Goal: Transaction & Acquisition: Purchase product/service

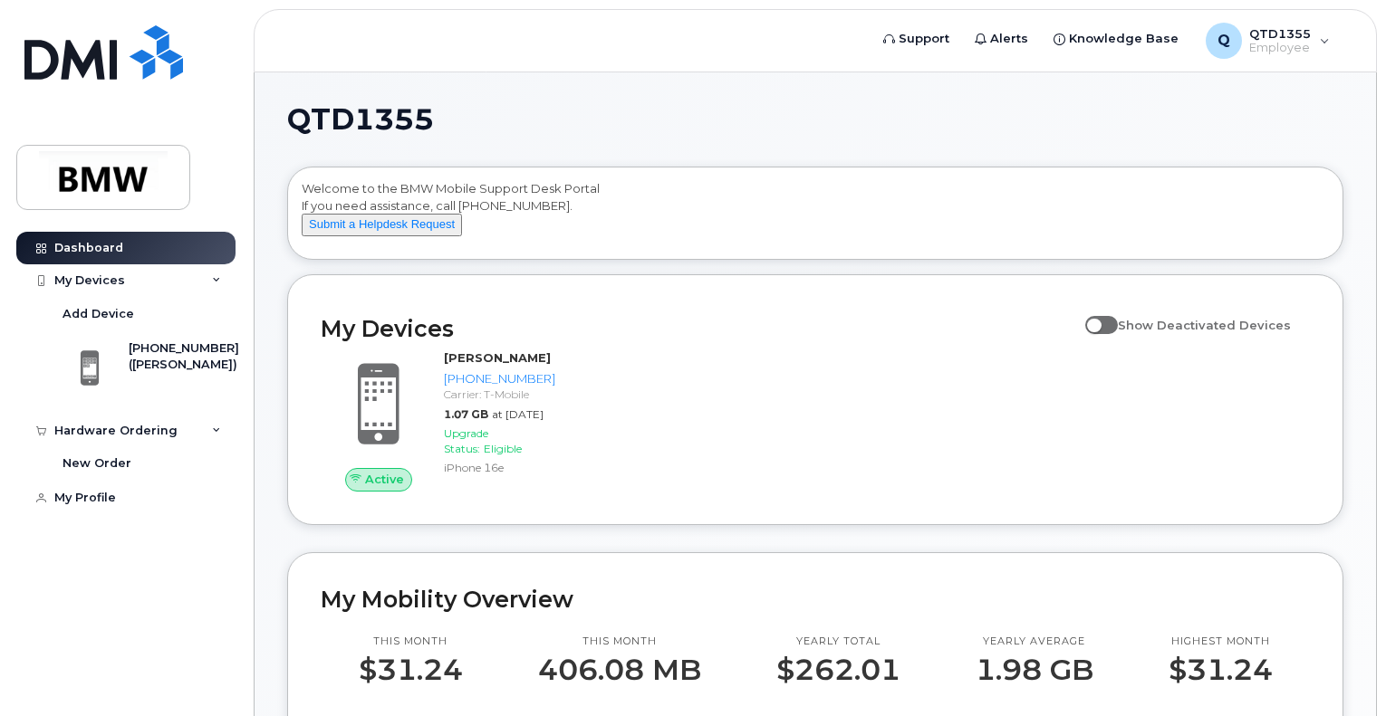
scroll to position [942, 0]
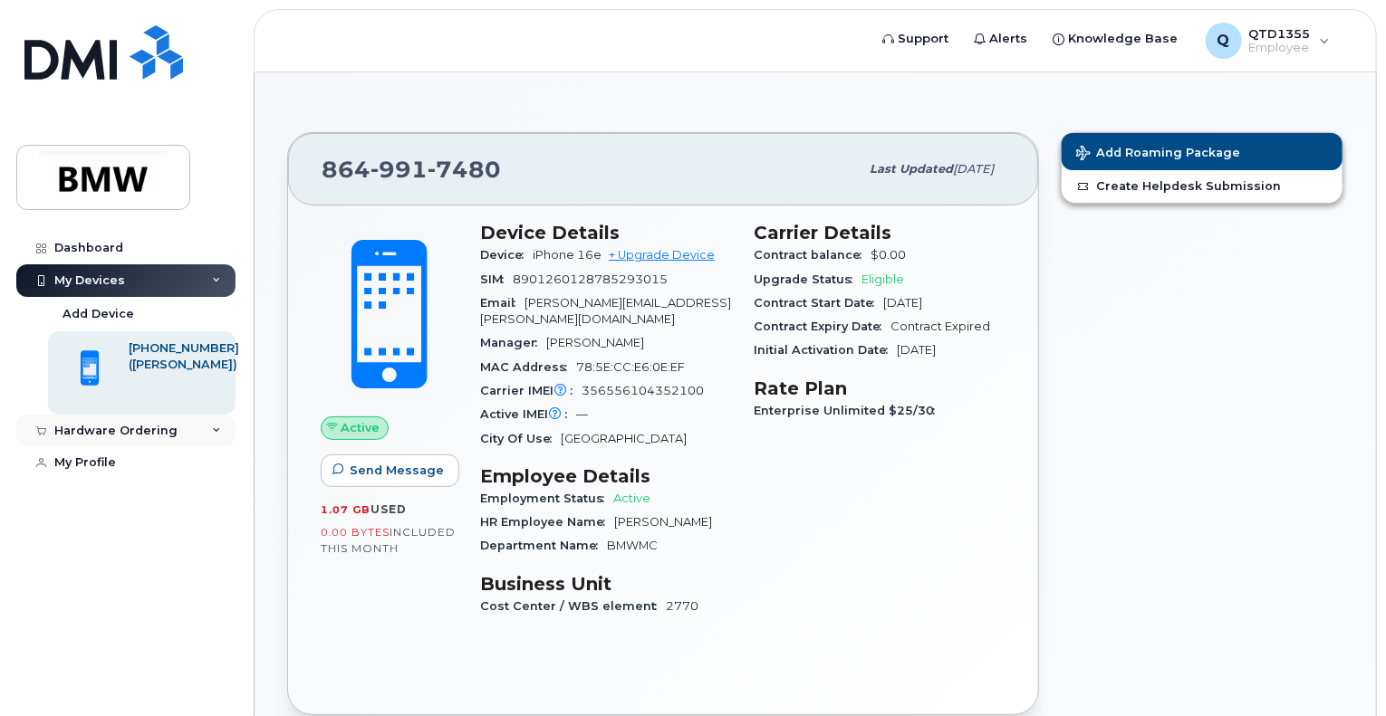
click at [149, 427] on div "Hardware Ordering" at bounding box center [115, 431] width 123 height 14
click at [112, 461] on div "New Order" at bounding box center [96, 464] width 69 height 16
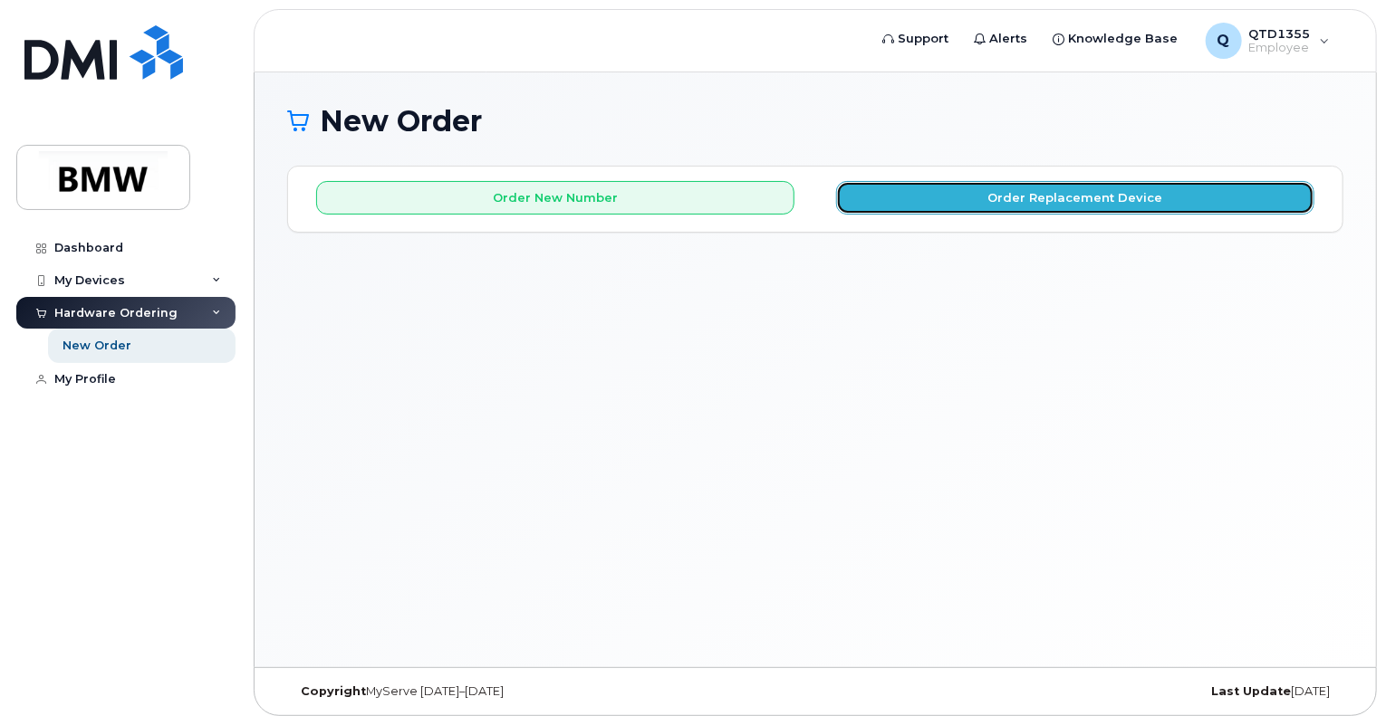
click at [1061, 202] on button "Order Replacement Device" at bounding box center [1075, 198] width 478 height 34
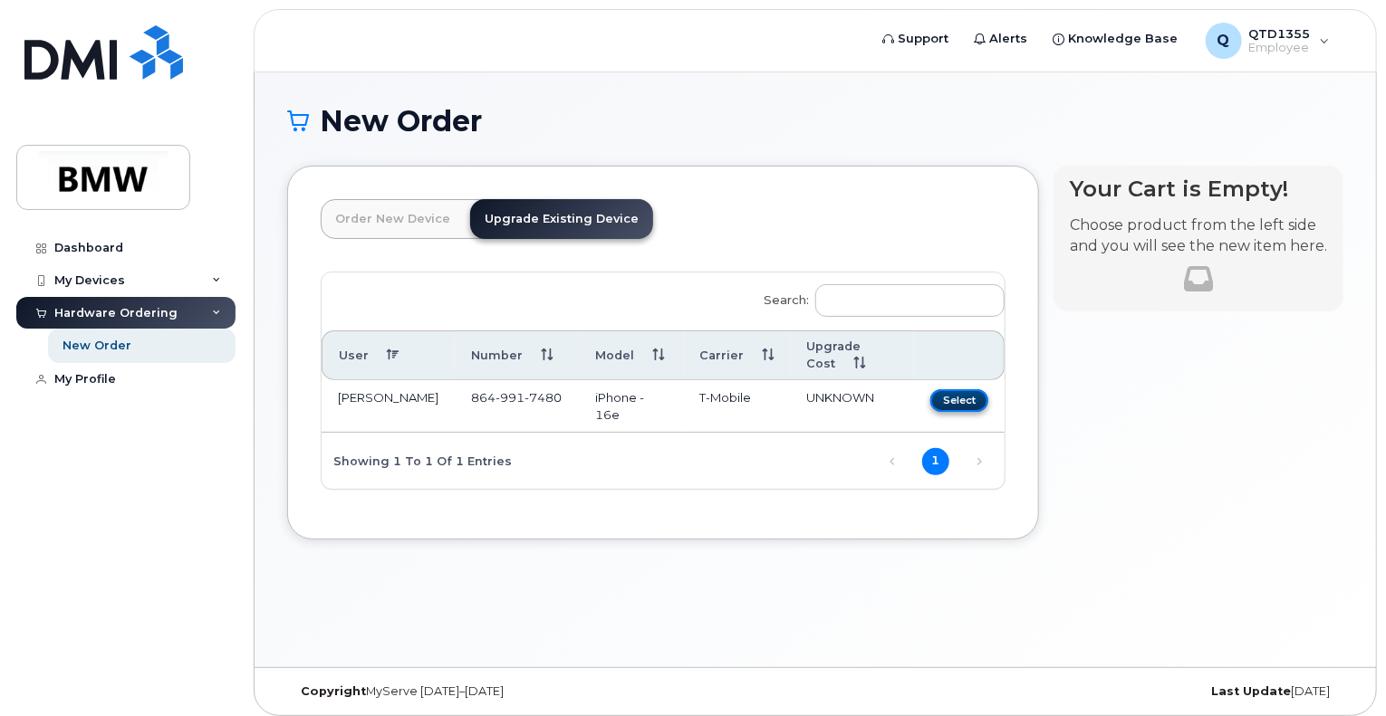
click at [966, 405] on button "Select" at bounding box center [959, 400] width 58 height 23
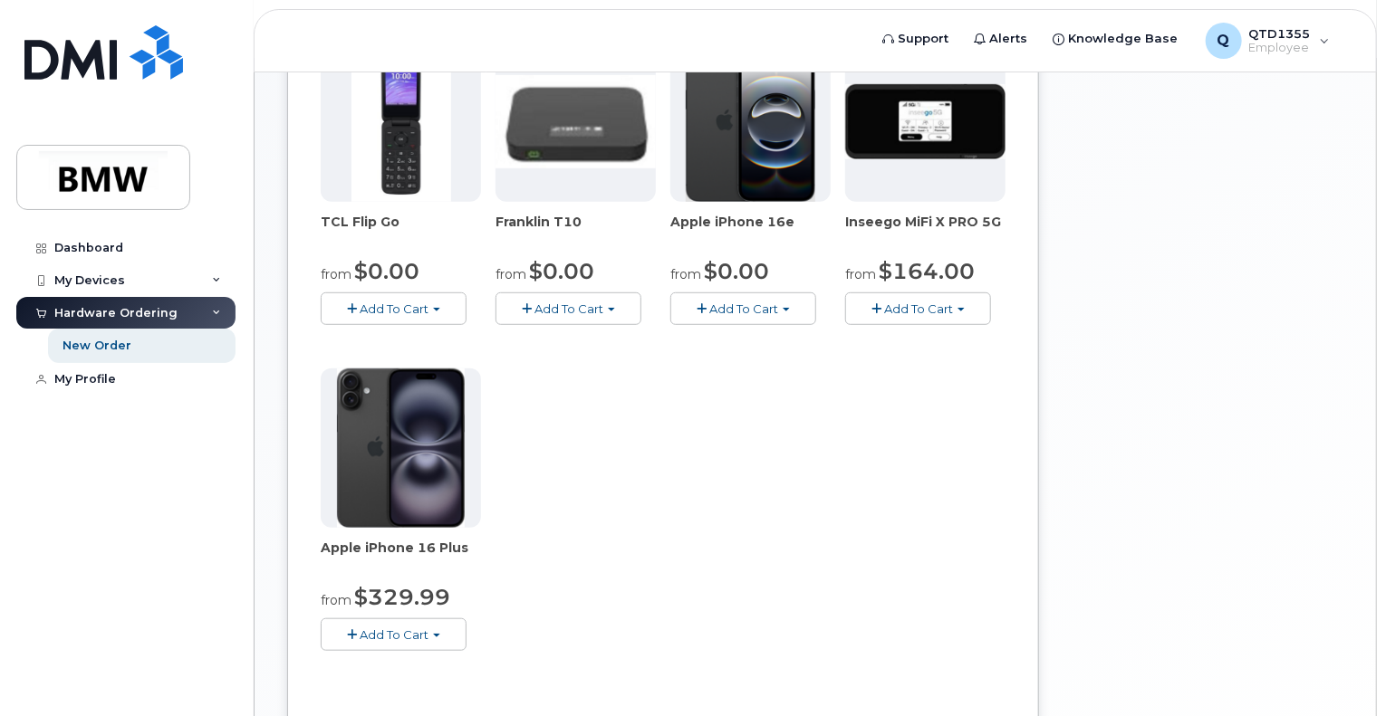
scroll to position [543, 0]
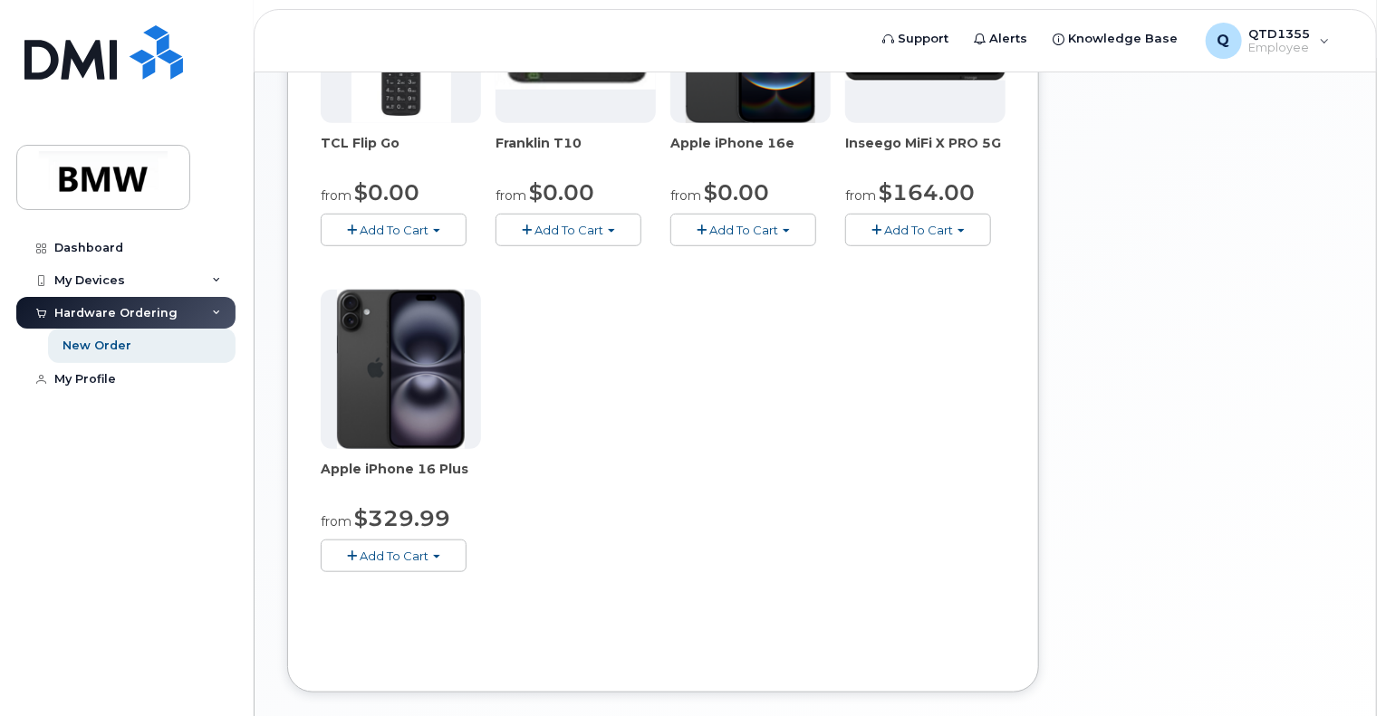
click at [423, 376] on img at bounding box center [401, 369] width 128 height 159
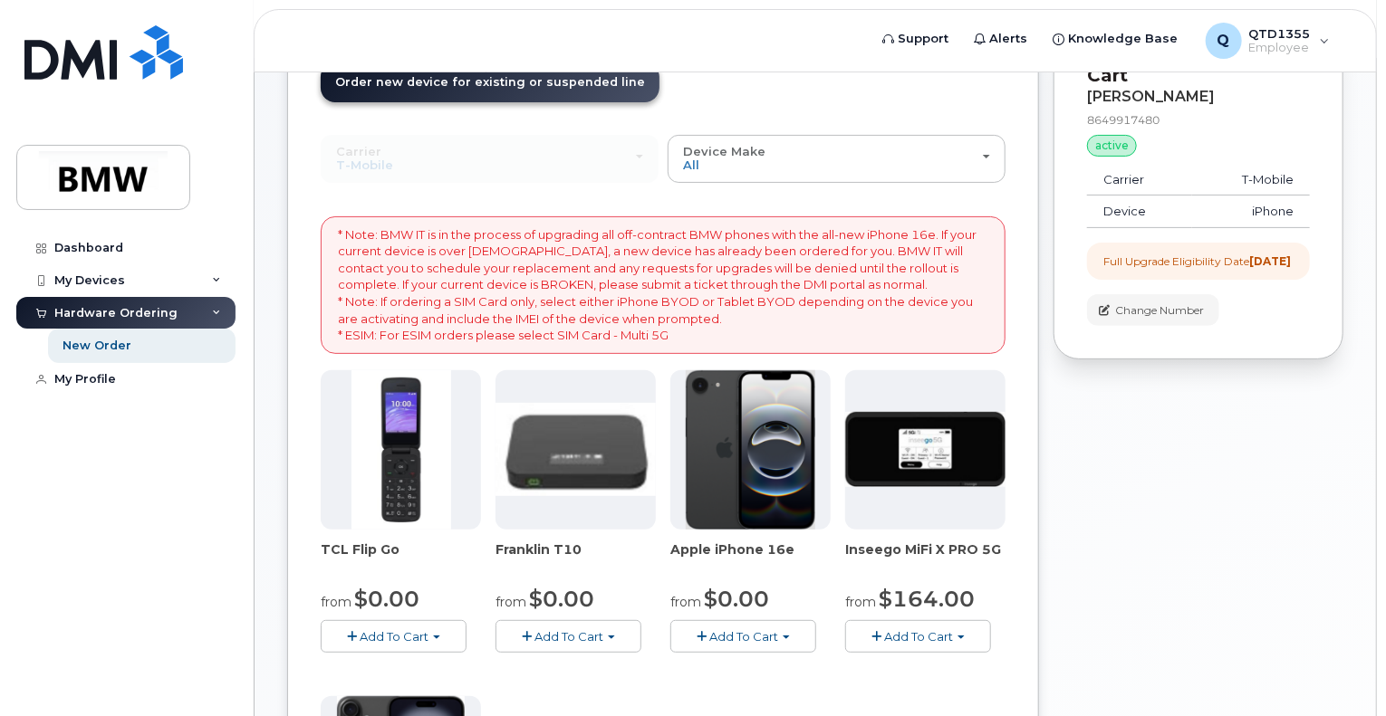
scroll to position [181, 0]
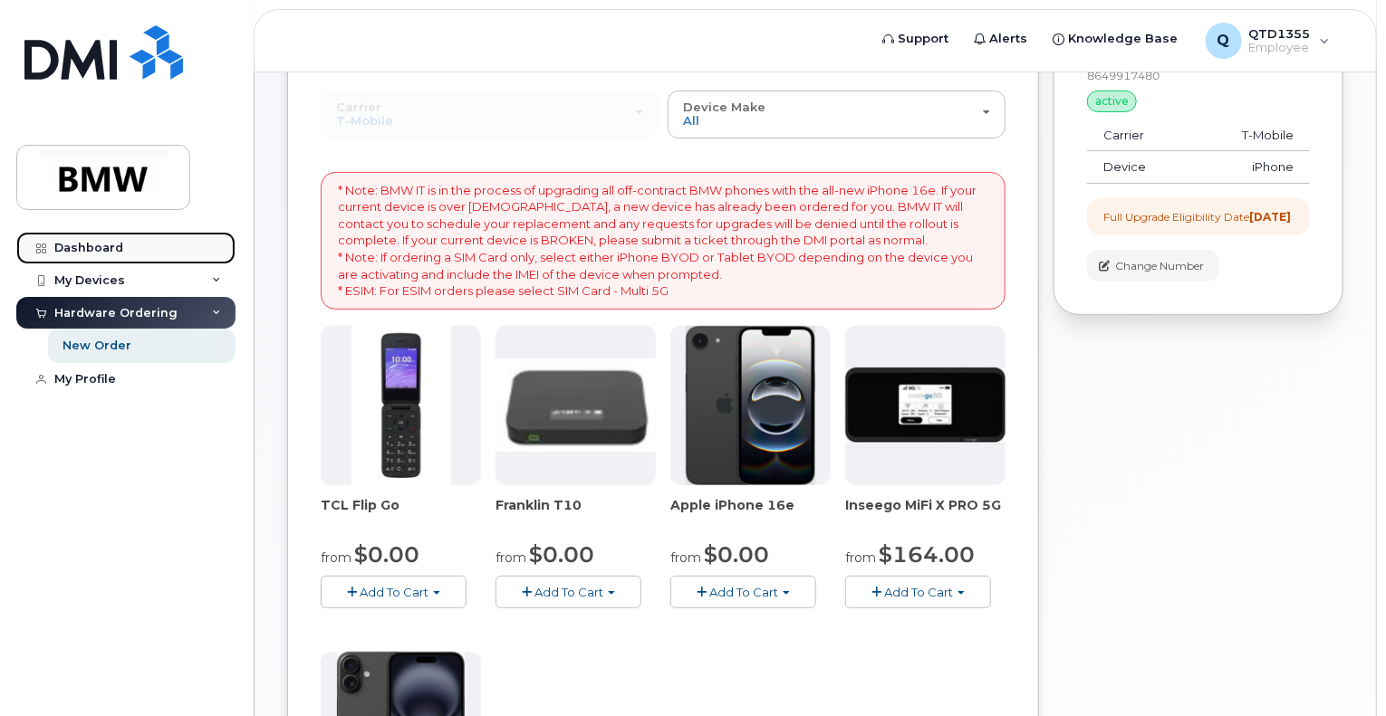
click at [81, 256] on link "Dashboard" at bounding box center [125, 248] width 219 height 33
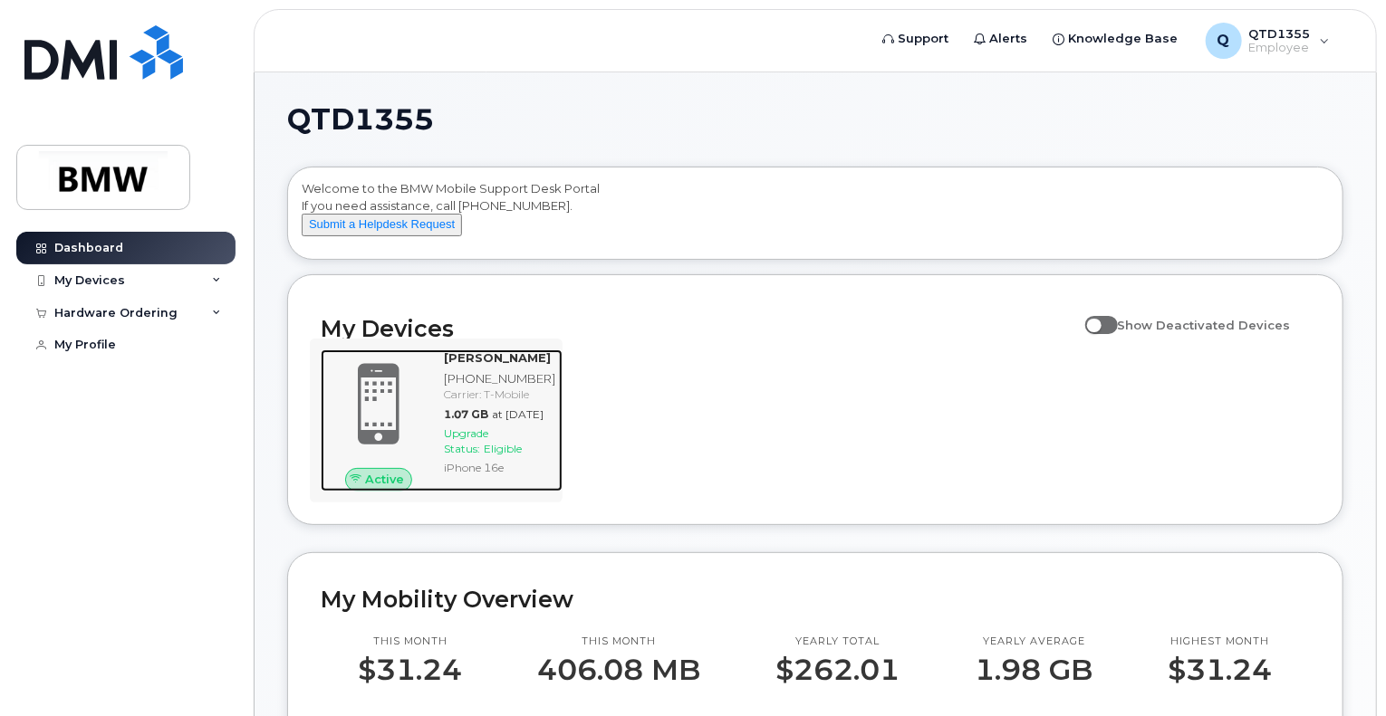
click at [483, 491] on div "Christopher Brown 864-991-7480 Carrier: T-Mobile 1.07 GB at Sep 01, 2025 Upgrad…" at bounding box center [500, 420] width 126 height 141
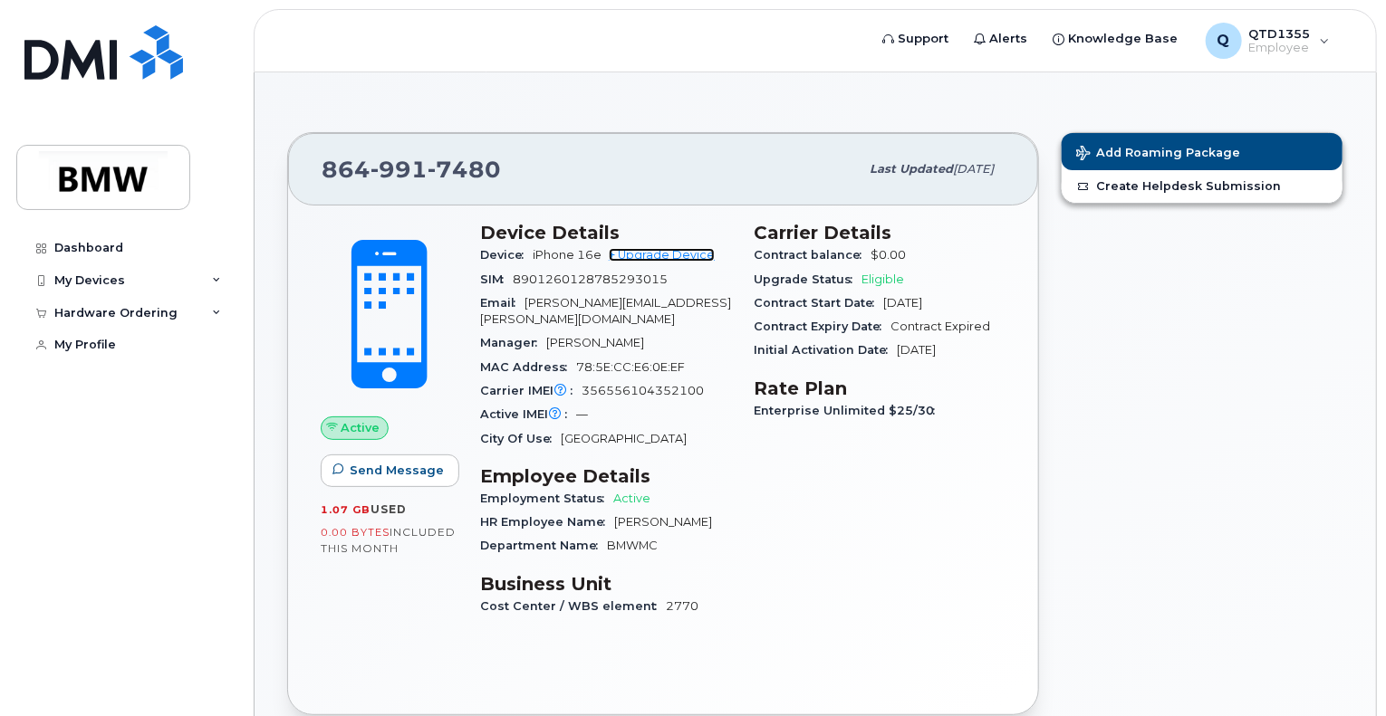
click at [676, 256] on link "+ Upgrade Device" at bounding box center [662, 255] width 106 height 14
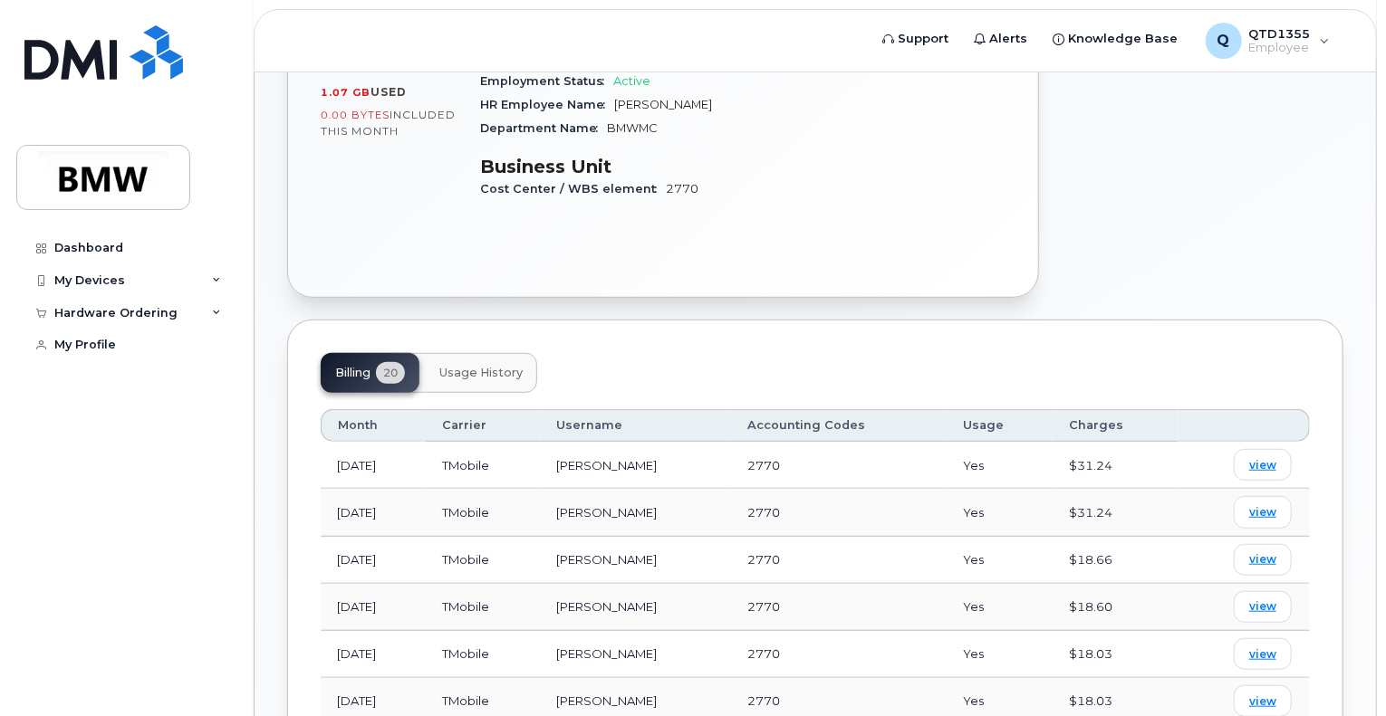
scroll to position [272, 0]
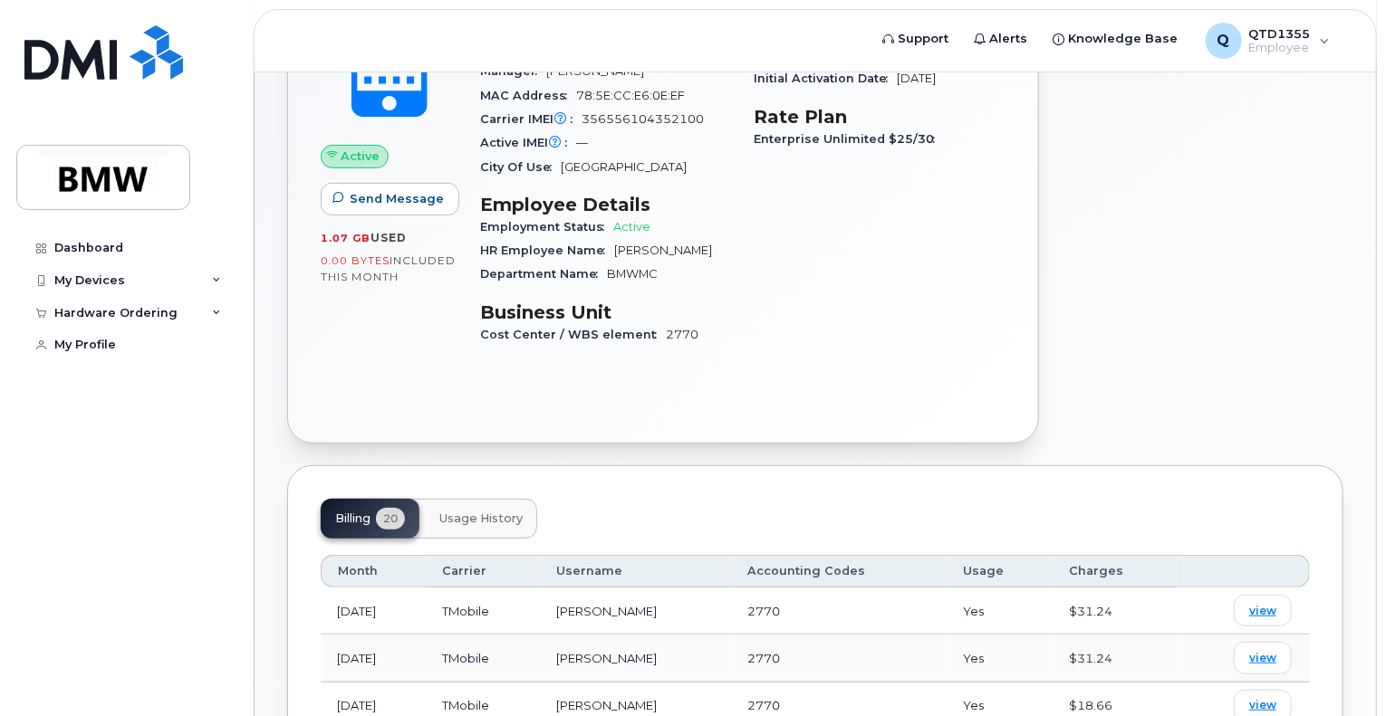
click at [496, 512] on span "Usage History" at bounding box center [480, 519] width 83 height 14
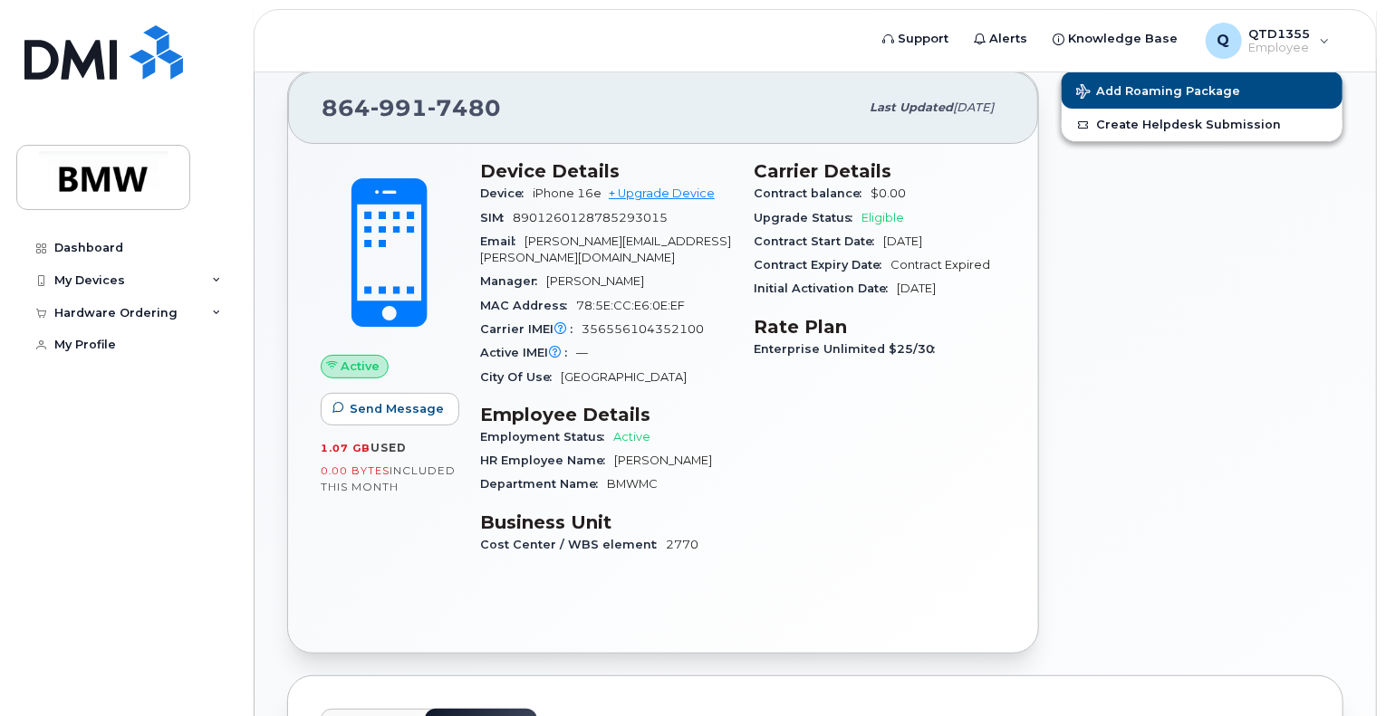
scroll to position [0, 0]
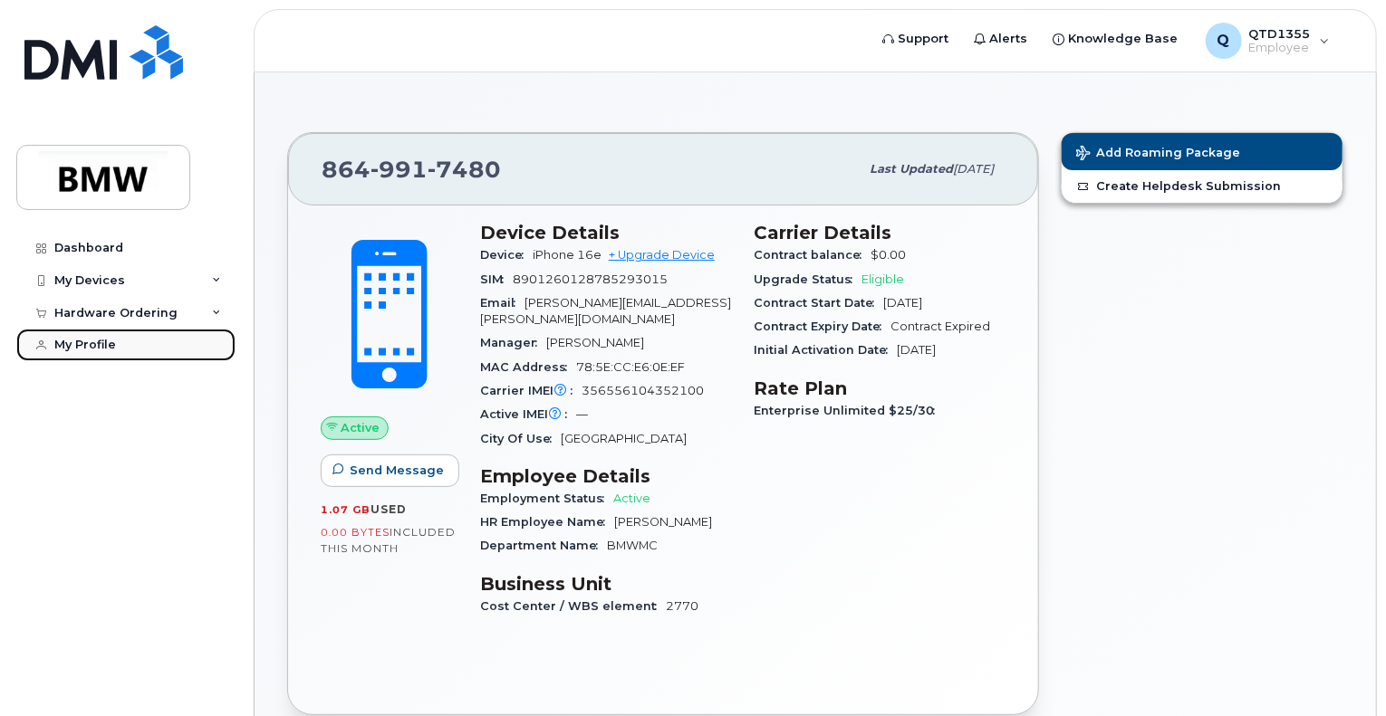
click at [84, 343] on div "My Profile" at bounding box center [85, 345] width 62 height 14
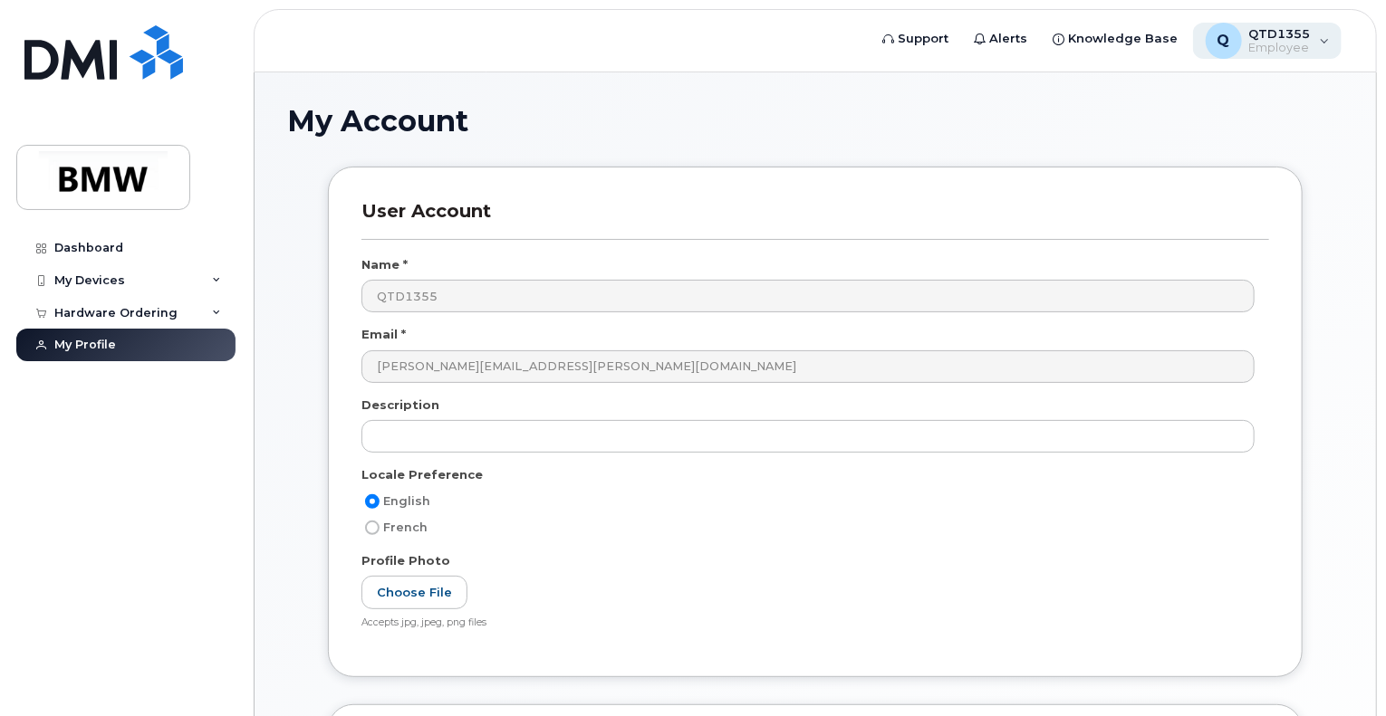
click at [1307, 34] on span "QTD1355" at bounding box center [1280, 33] width 62 height 14
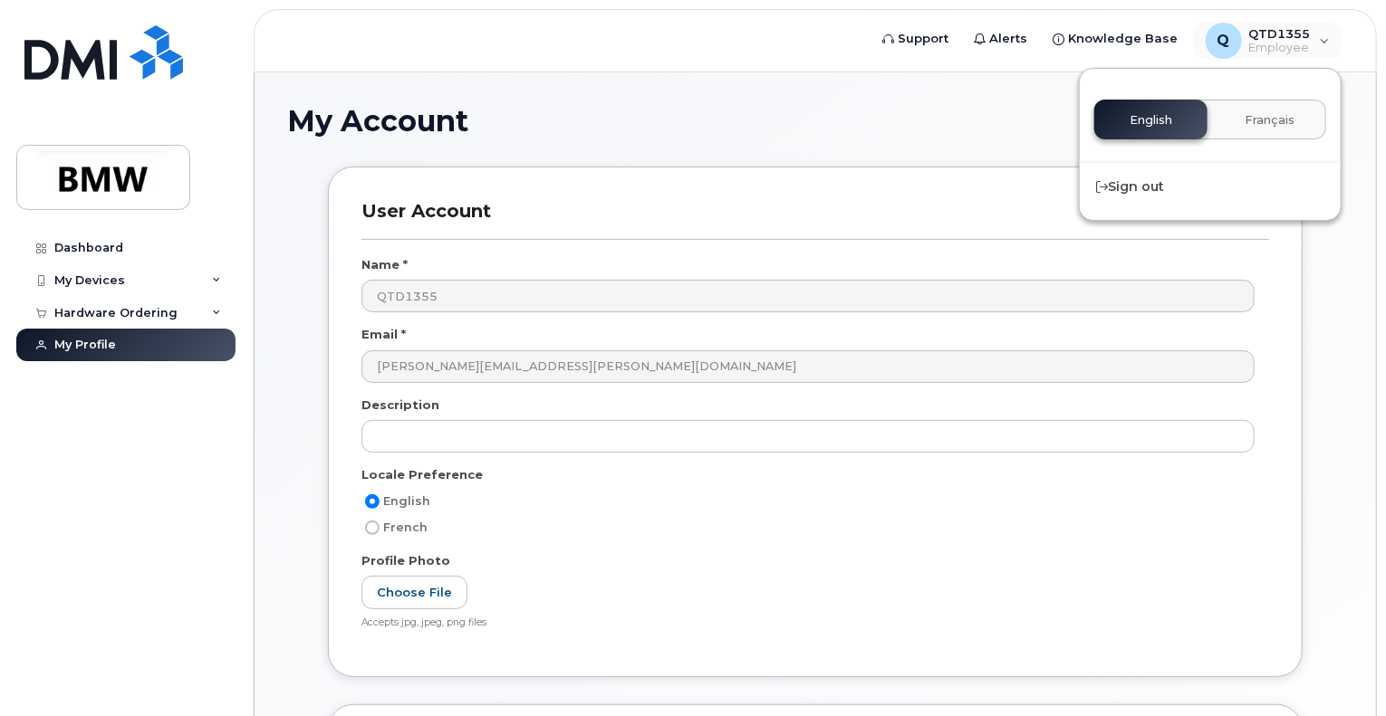
click at [670, 130] on h1 "My Account" at bounding box center [815, 121] width 1056 height 32
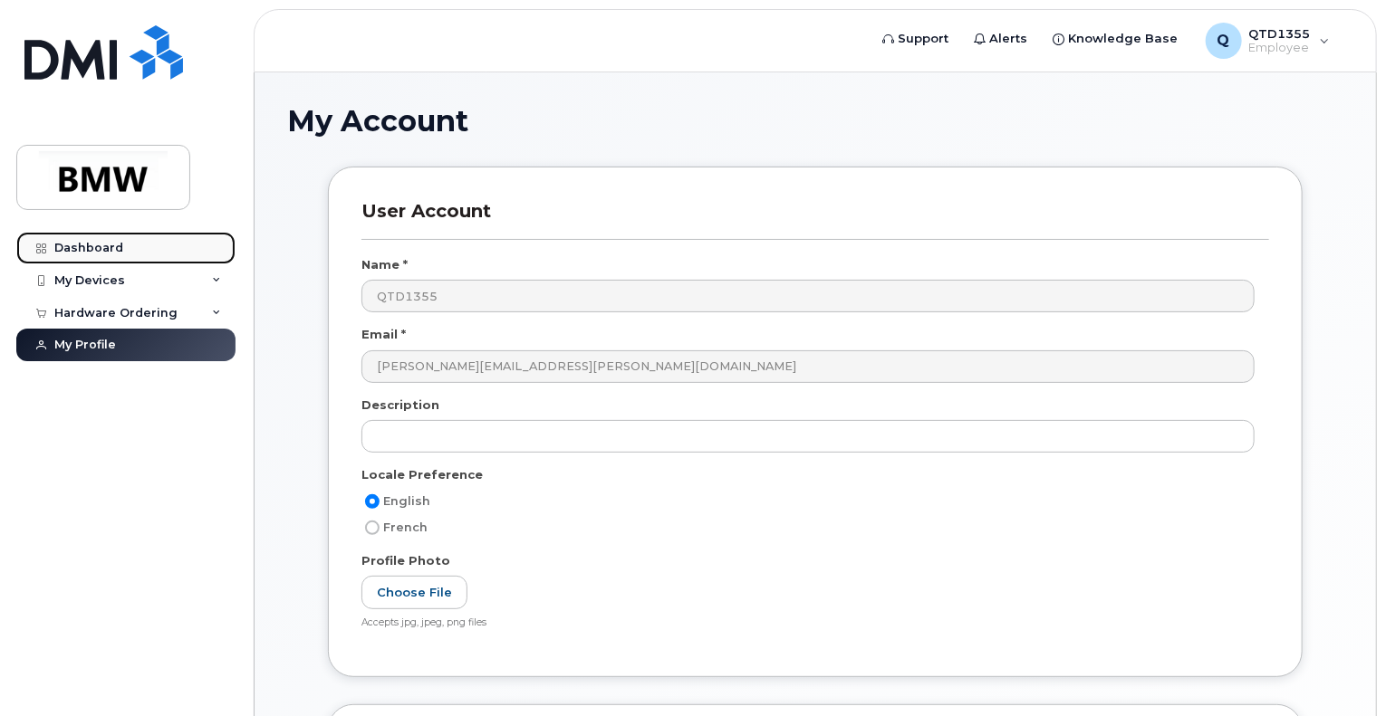
click at [107, 248] on div "Dashboard" at bounding box center [88, 248] width 69 height 14
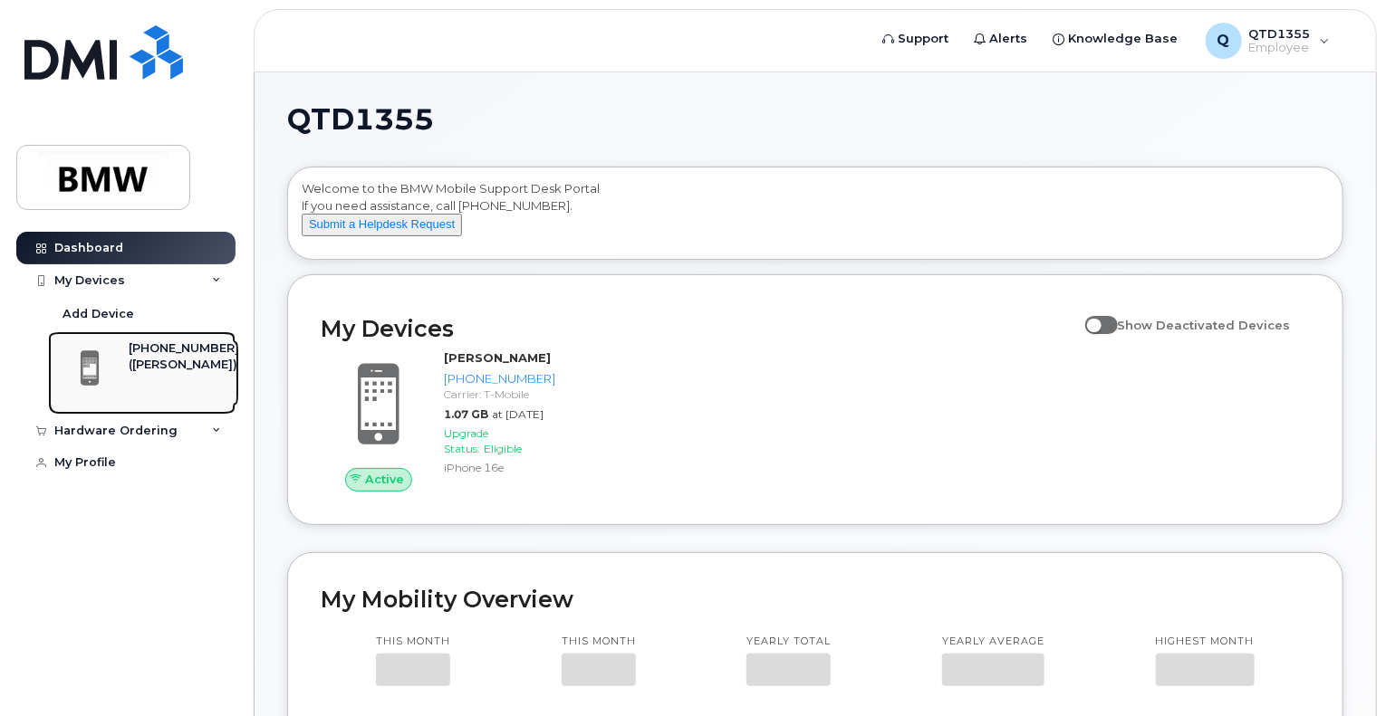
click at [172, 365] on div "([PERSON_NAME])" at bounding box center [184, 365] width 110 height 16
